Goal: Task Accomplishment & Management: Use online tool/utility

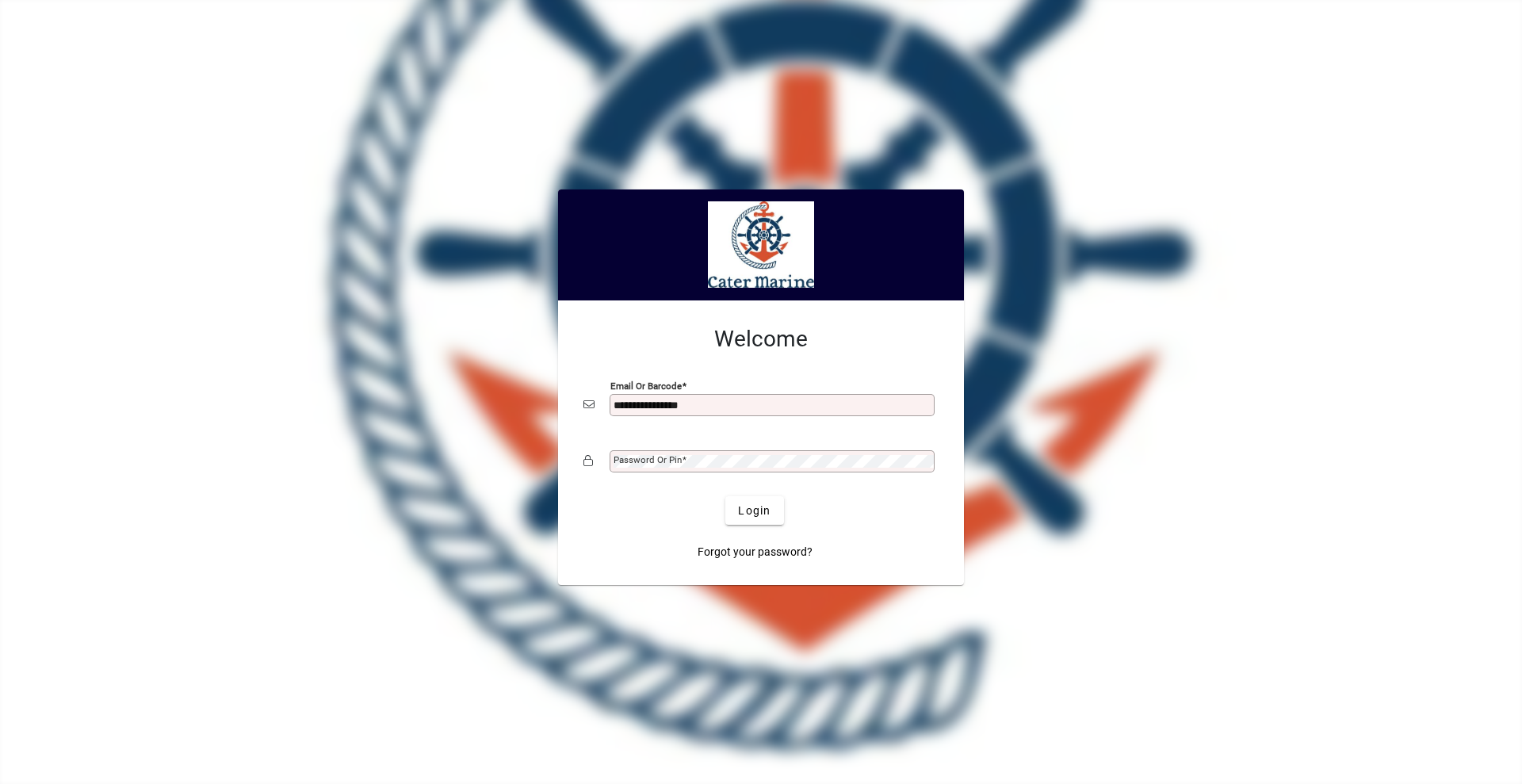
type input "**********"
click at [726, 496] on button "Login" at bounding box center [754, 510] width 58 height 28
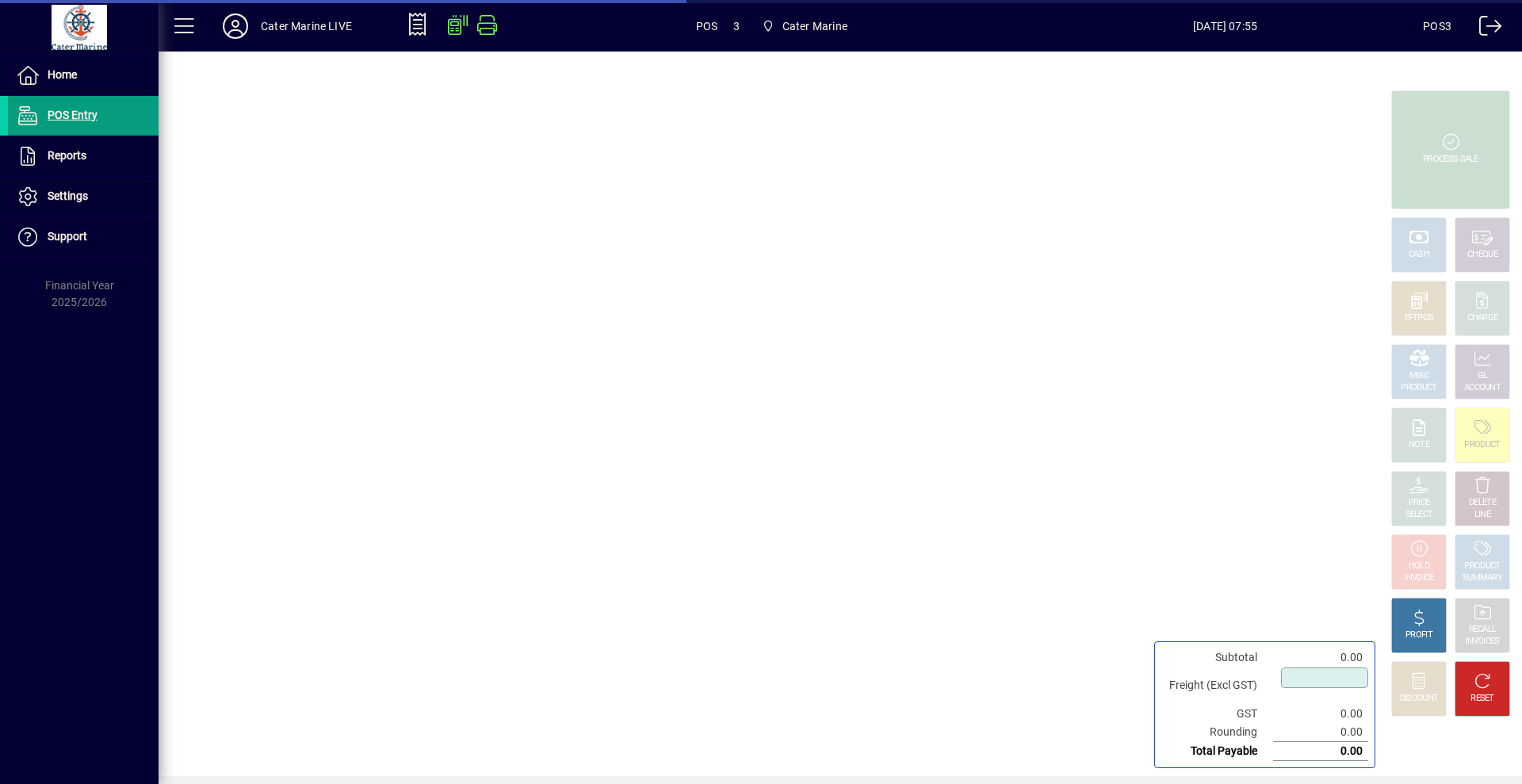
type input "****"
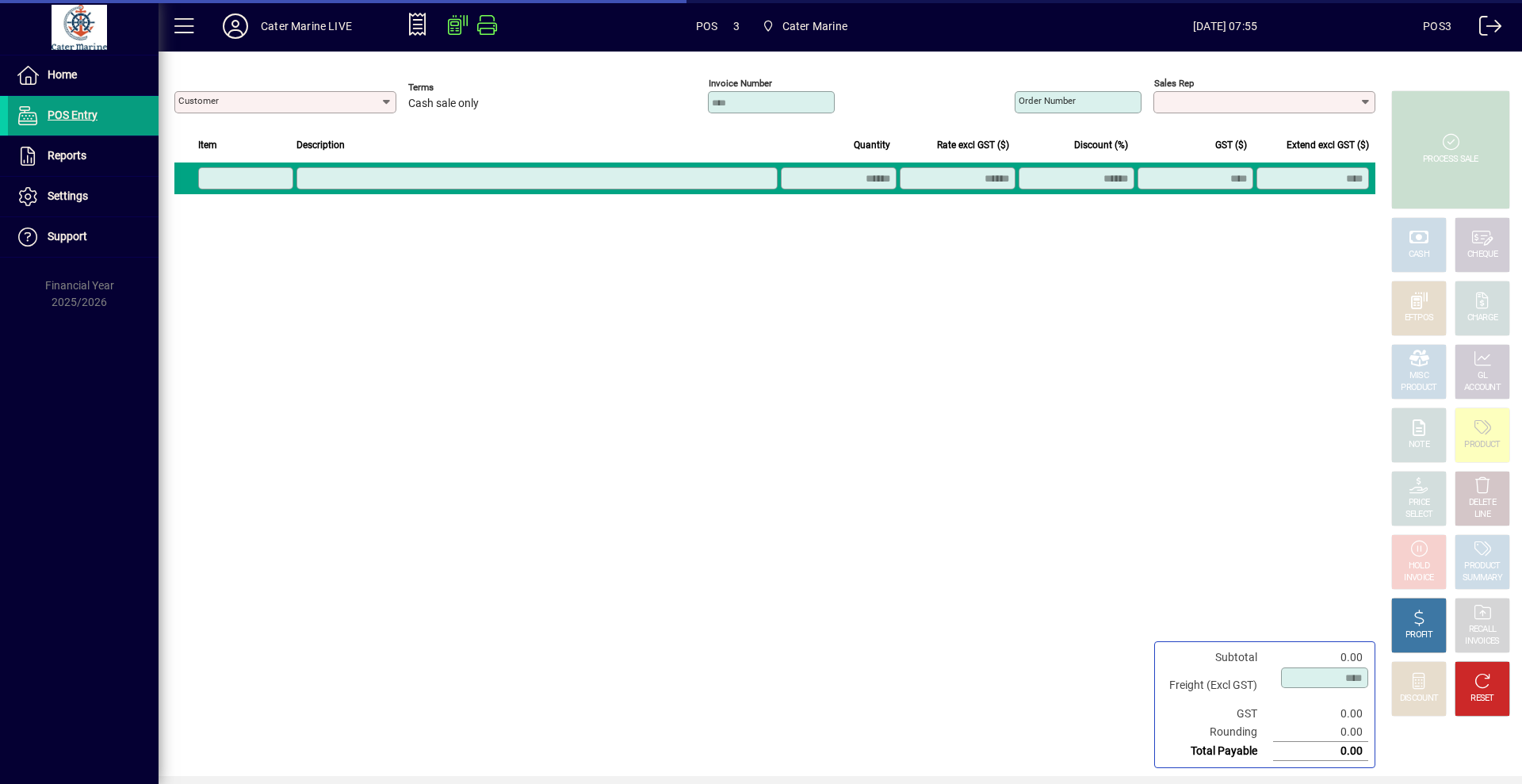
type input "**********"
